Goal: Information Seeking & Learning: Learn about a topic

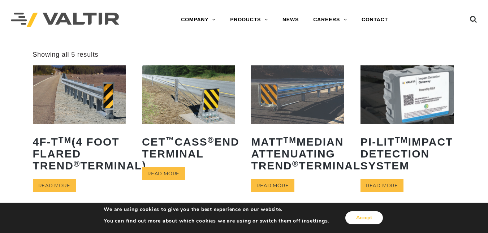
click at [354, 215] on button "Accept" at bounding box center [364, 217] width 38 height 13
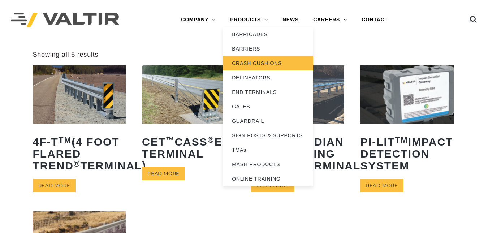
click at [259, 64] on link "CRASH CUSHIONS" at bounding box center [268, 63] width 90 height 14
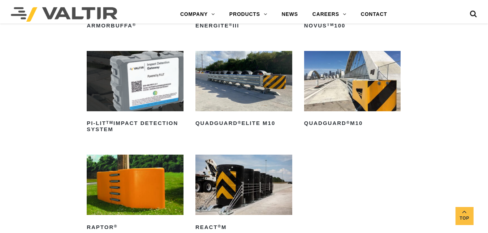
scroll to position [169, 0]
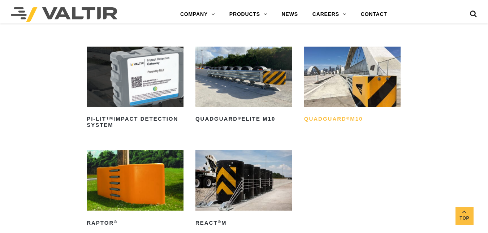
click at [344, 115] on h2 "QuadGuard ® M10" at bounding box center [352, 119] width 97 height 12
click at [218, 77] on img at bounding box center [243, 77] width 97 height 60
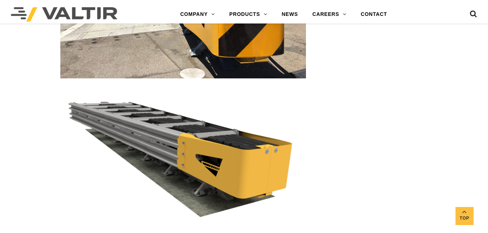
scroll to position [1160, 0]
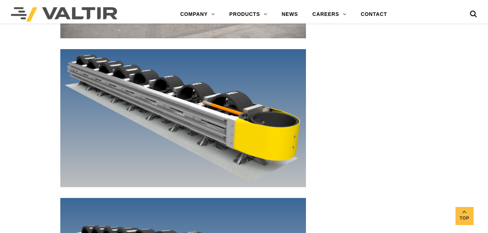
scroll to position [2593, 0]
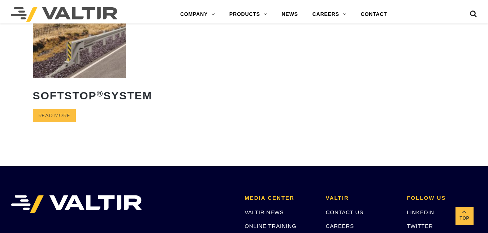
scroll to position [204, 0]
